Goal: Contribute content: Contribute content

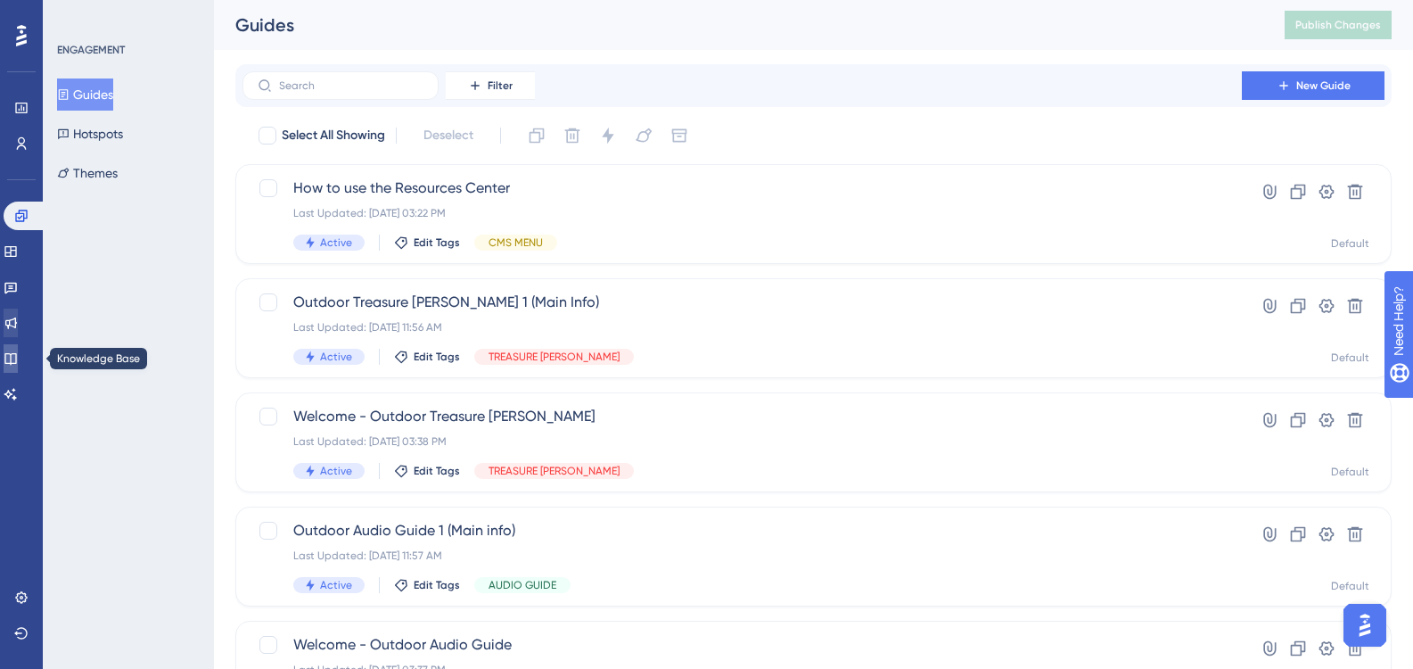
click at [18, 369] on link at bounding box center [11, 358] width 14 height 29
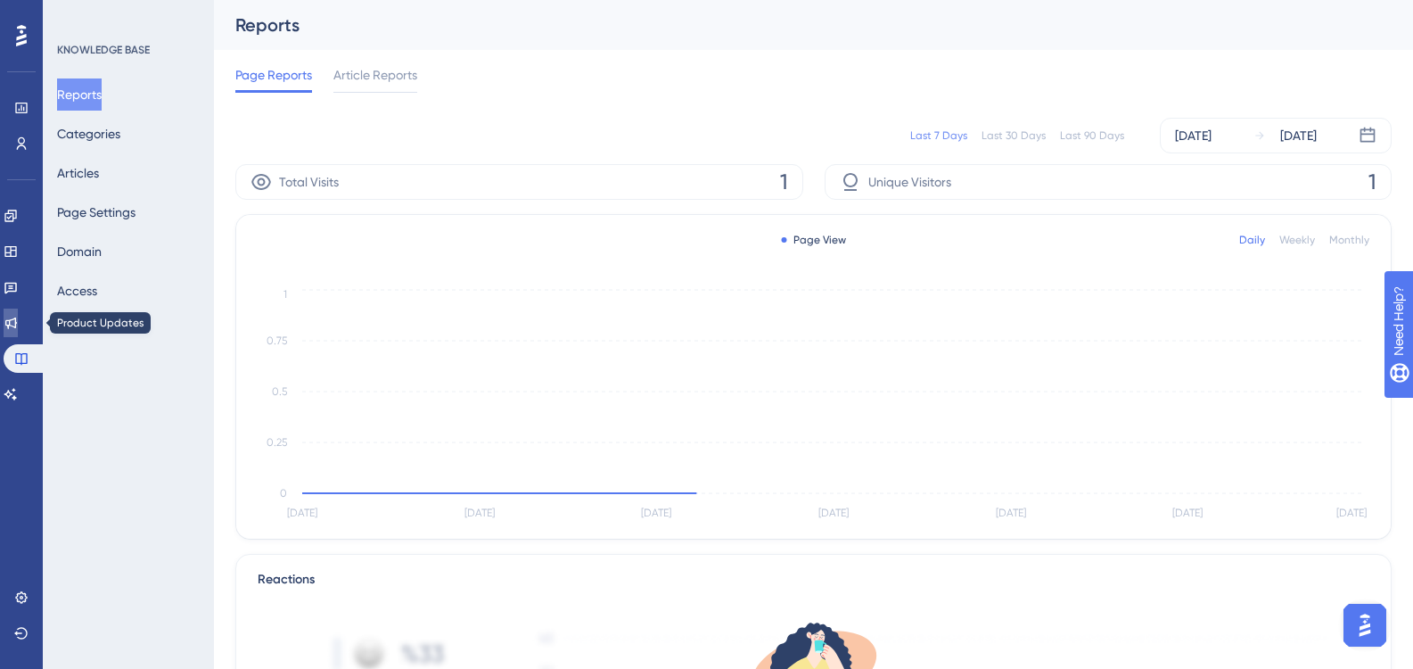
click at [14, 313] on link at bounding box center [11, 323] width 14 height 29
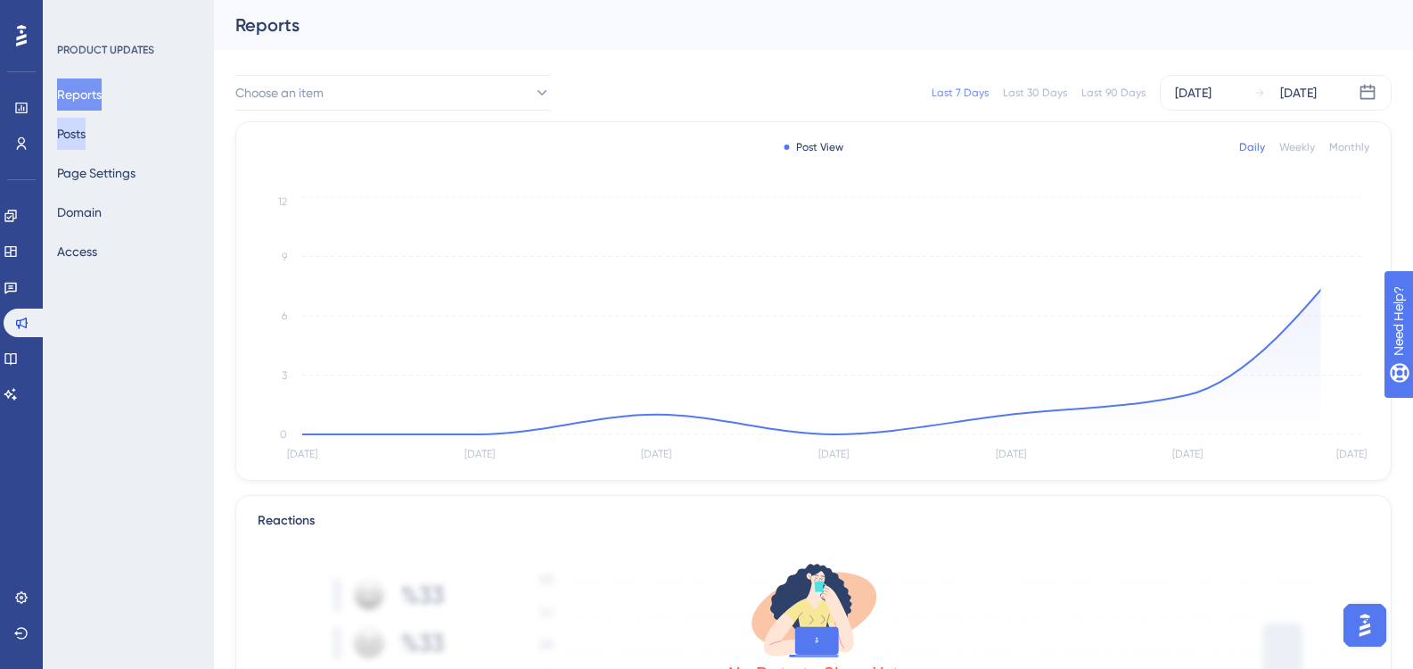
click at [86, 141] on button "Posts" at bounding box center [71, 134] width 29 height 32
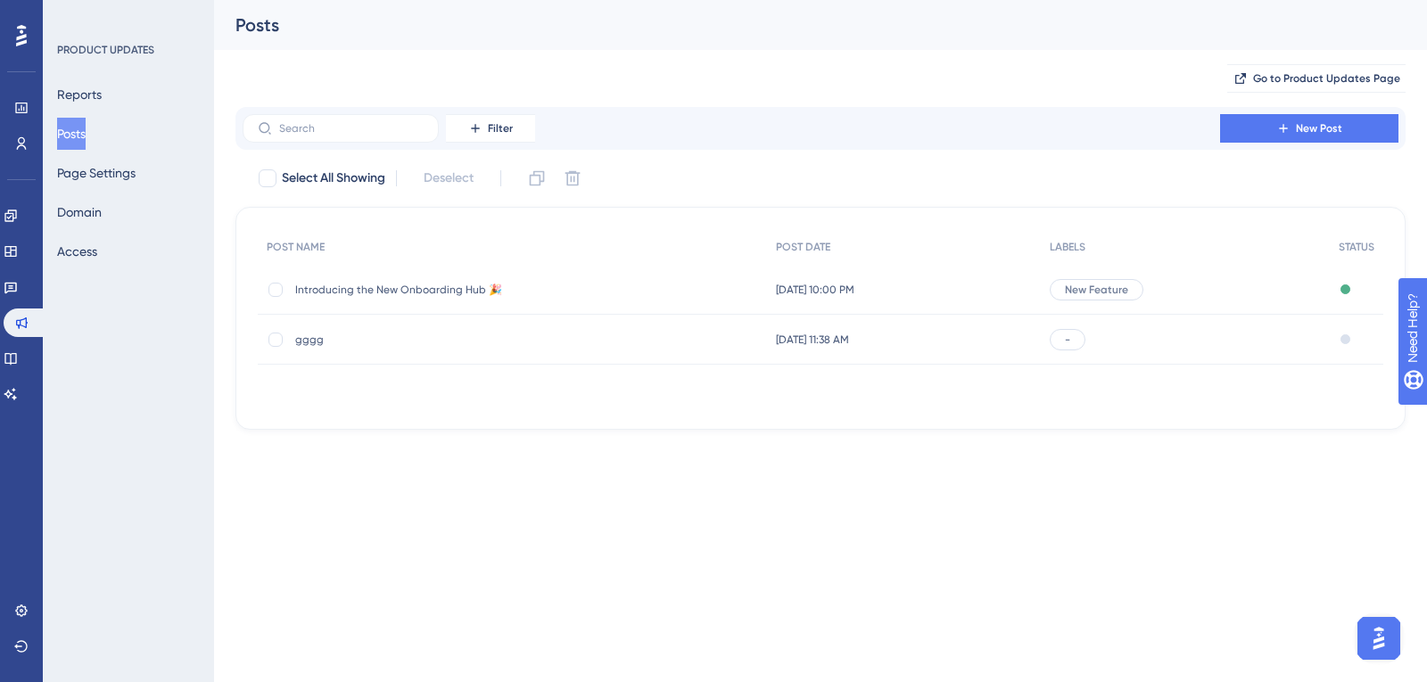
click at [691, 289] on div "Introducing the New Onboarding Hub 🎉 Introducing the New Onboarding Hub 🎉" at bounding box center [512, 290] width 509 height 50
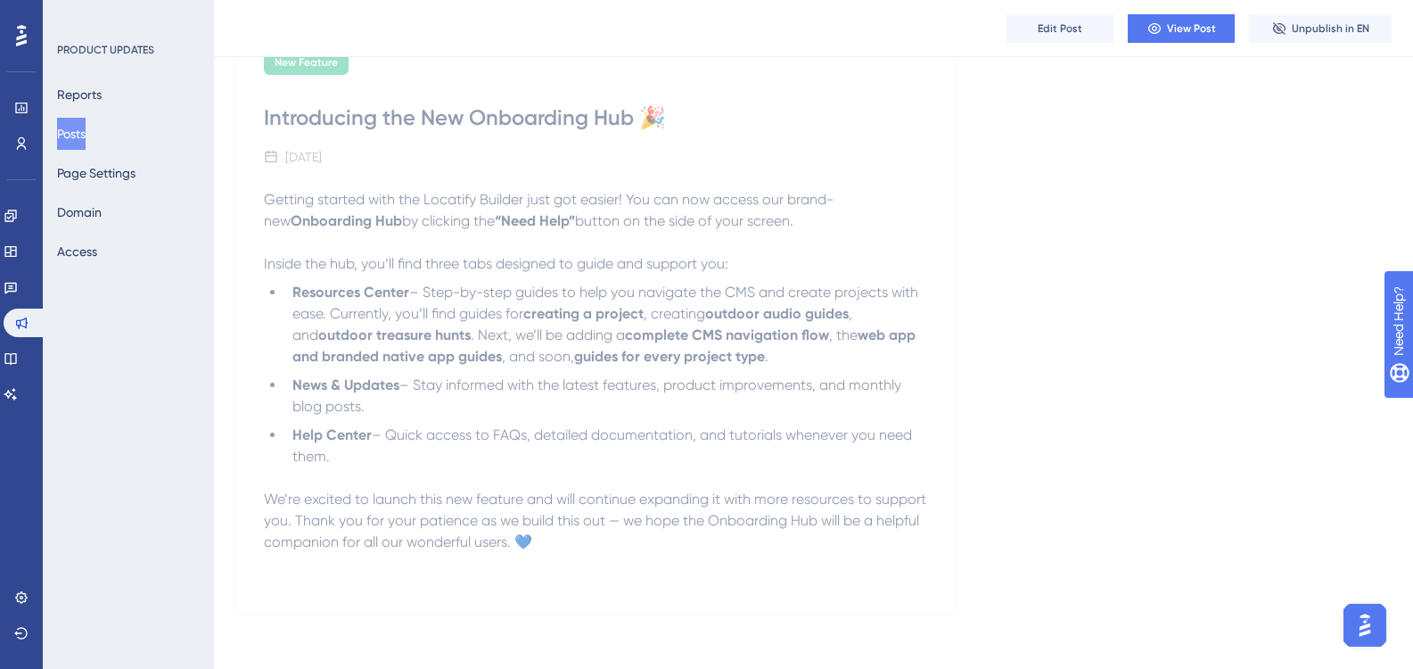
scroll to position [544, 0]
click at [1093, 34] on button "Edit Post" at bounding box center [1060, 28] width 107 height 29
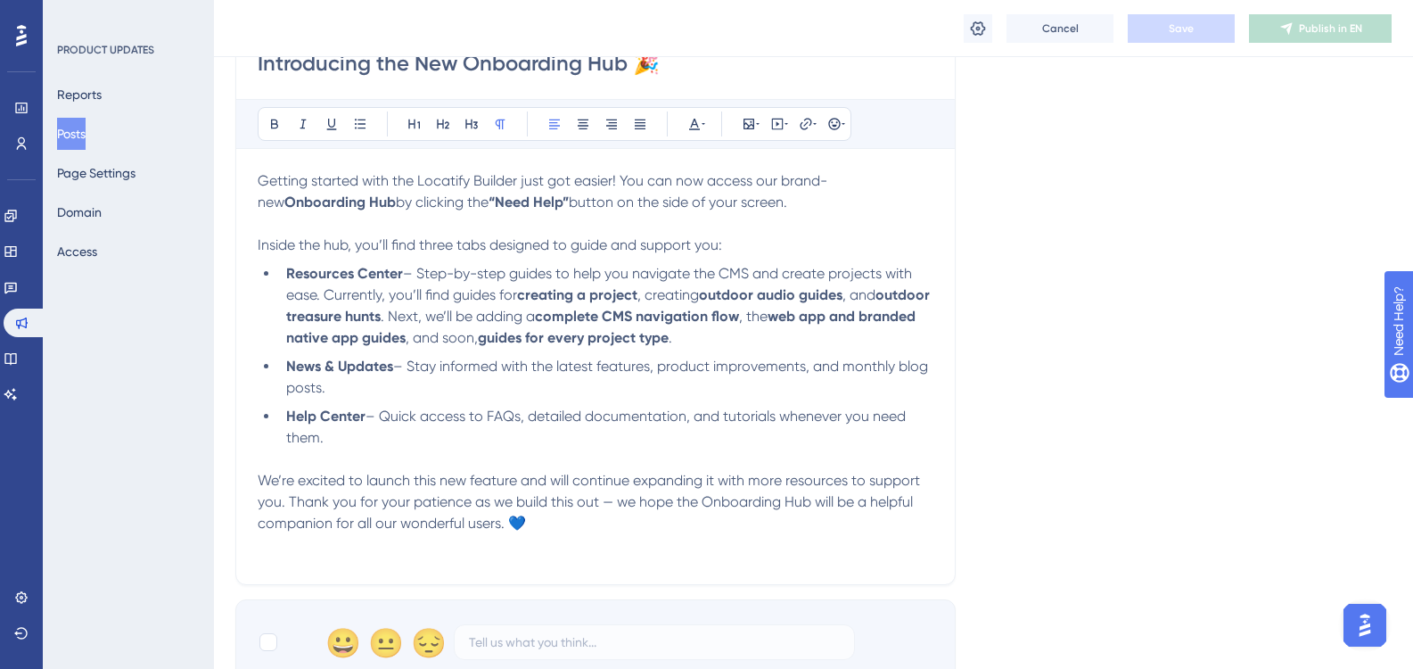
scroll to position [811, 0]
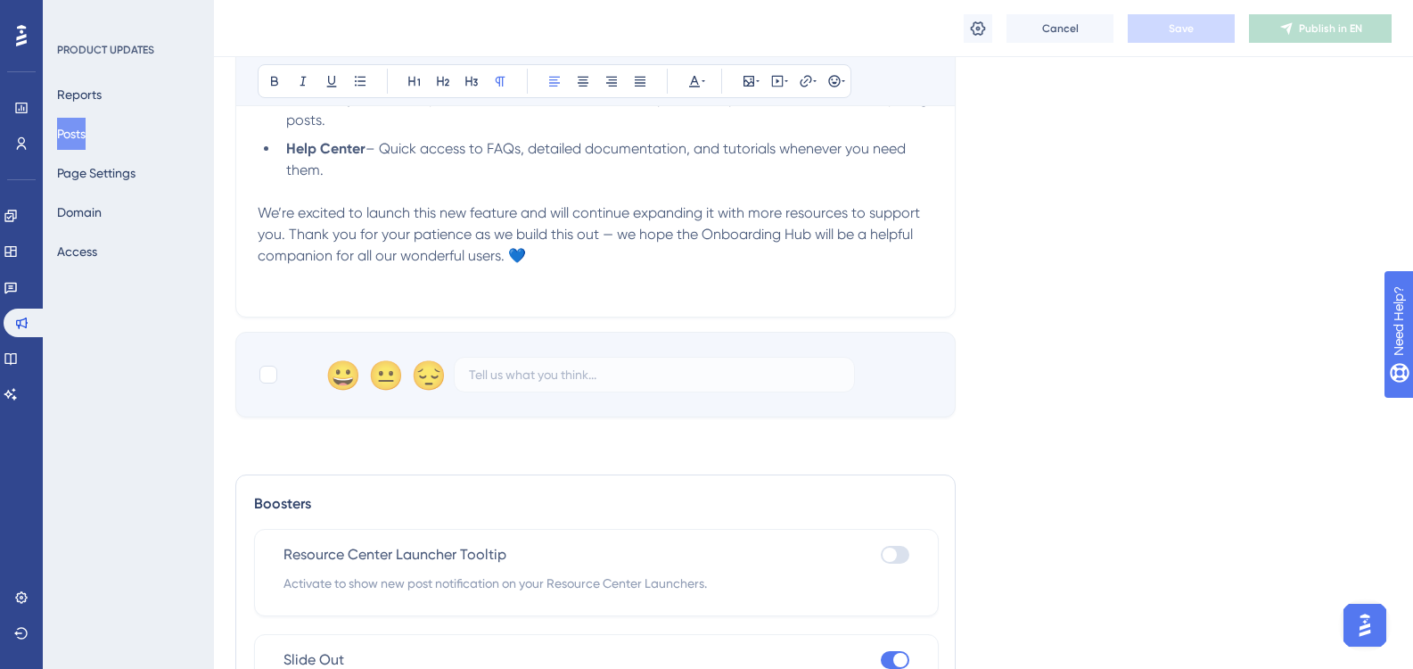
click at [548, 243] on p "We’re excited to launch this new feature and will continue expanding it with mo…" at bounding box center [596, 234] width 676 height 64
click at [536, 252] on p "We’re excited to launch this new feature and will continue expanding it with mo…" at bounding box center [596, 234] width 676 height 64
click at [1175, 31] on span "Save" at bounding box center [1181, 28] width 25 height 14
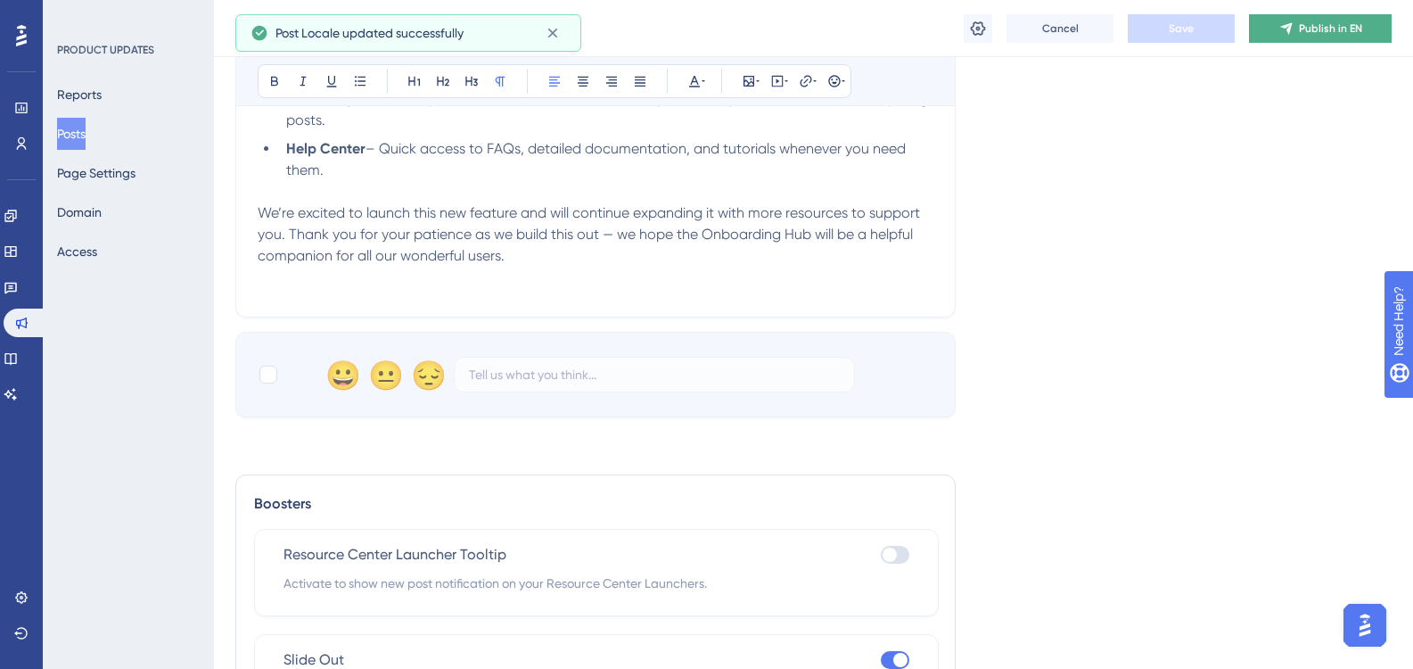
click at [1358, 33] on span "Publish in EN" at bounding box center [1330, 28] width 63 height 14
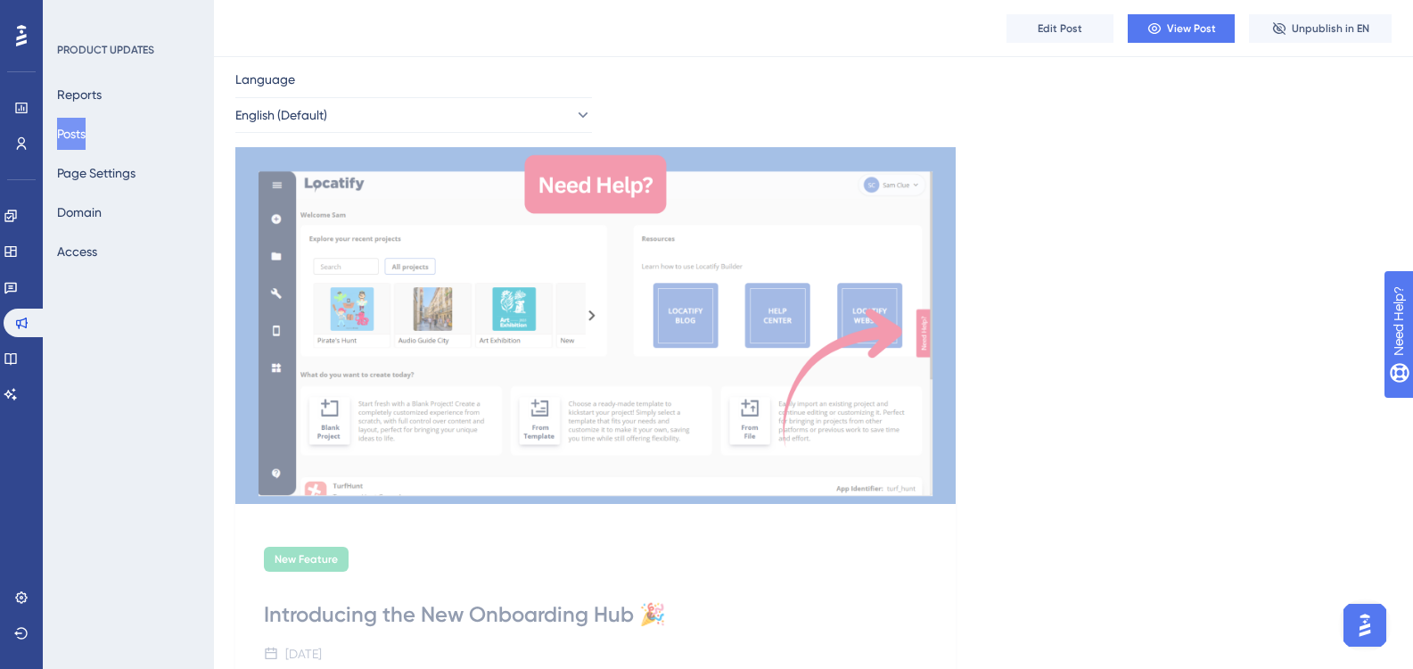
scroll to position [0, 0]
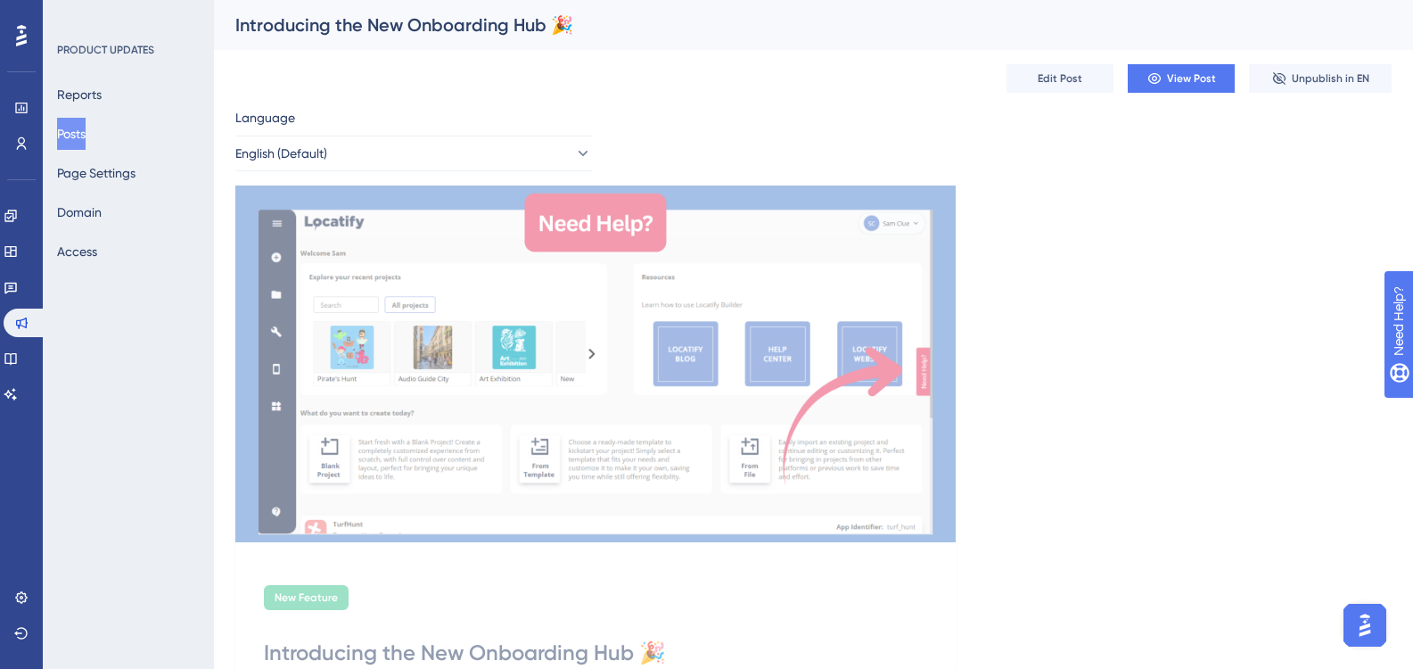
click at [652, 95] on div "Edit Post View Post Unpublish in EN" at bounding box center [813, 78] width 1157 height 57
